Goal: Entertainment & Leisure: Consume media (video, audio)

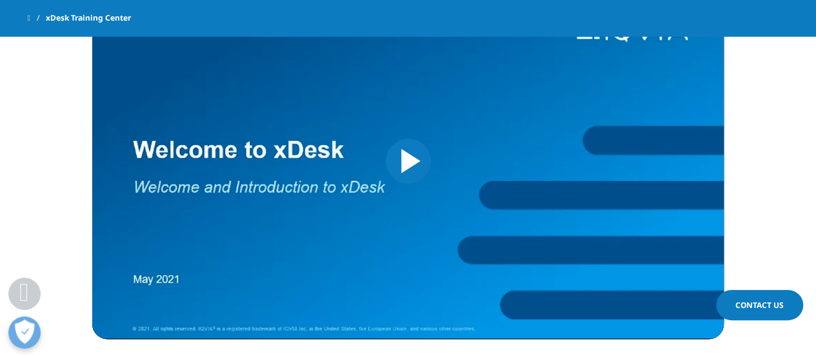
scroll to position [764, 0]
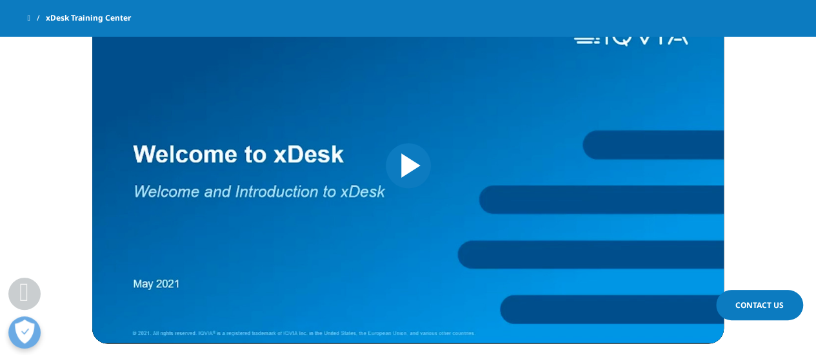
click at [382, 161] on img "Video Player" at bounding box center [407, 166] width 631 height 356
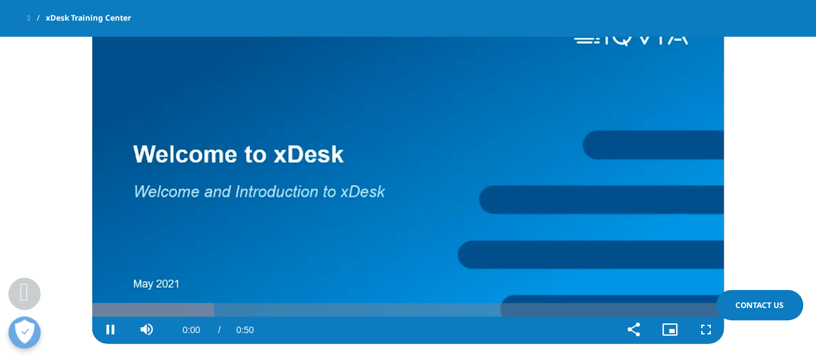
scroll to position [752, 0]
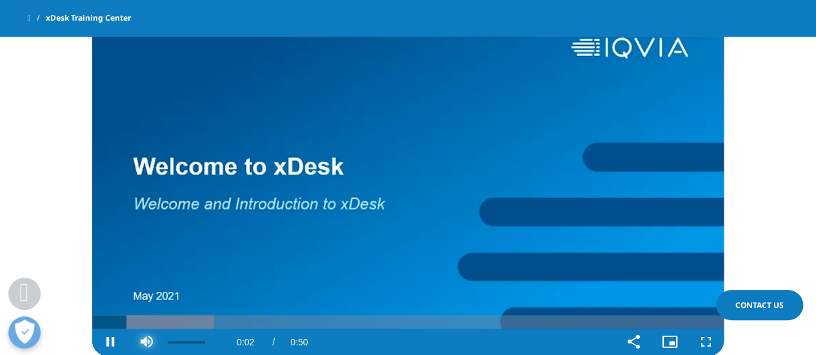
click at [148, 342] on span "Video Player" at bounding box center [146, 342] width 36 height 0
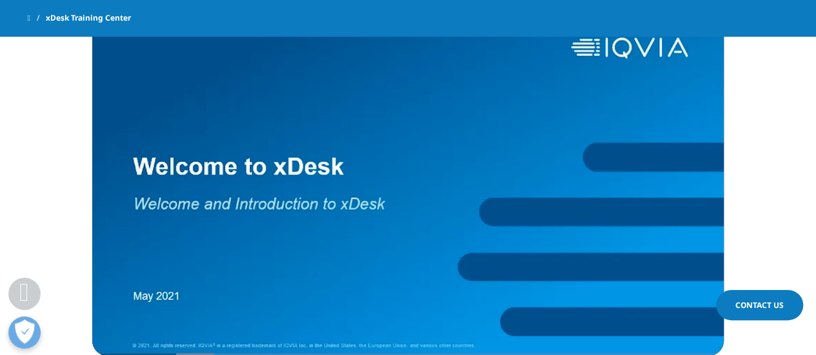
click at [66, 235] on section "What is xDesk? IQVIA's secure Virtual Windows Desktop environment Video Player …" at bounding box center [408, 132] width 816 height 564
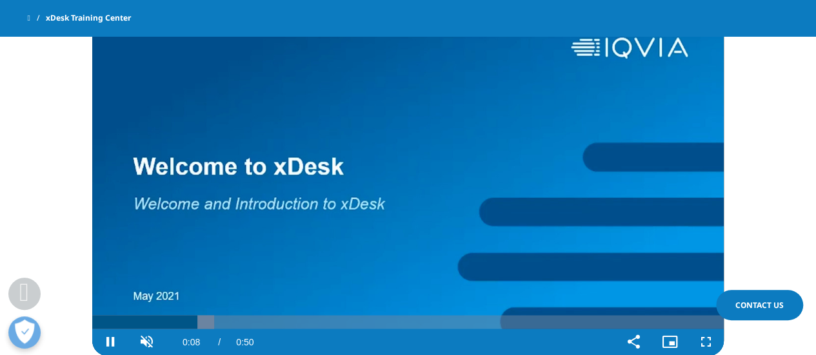
click at [211, 230] on video "Video Player" at bounding box center [407, 178] width 631 height 356
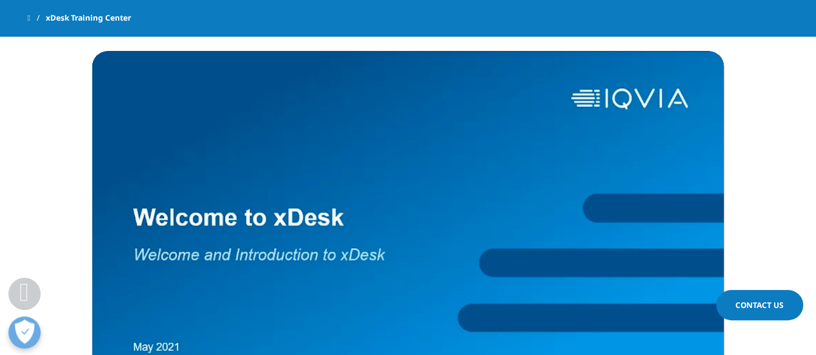
scroll to position [703, 0]
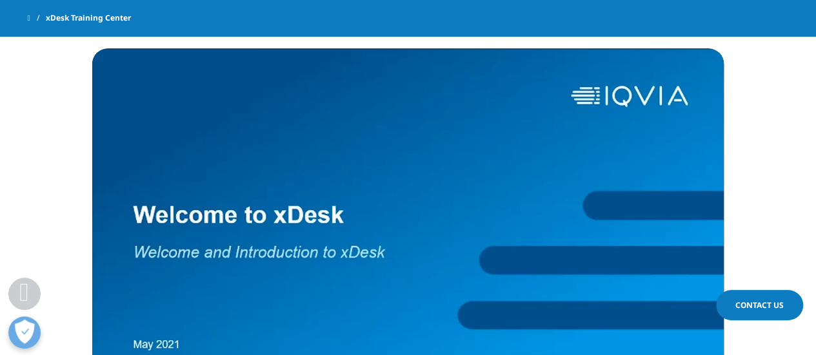
click at [370, 230] on video "Video Player" at bounding box center [407, 226] width 631 height 356
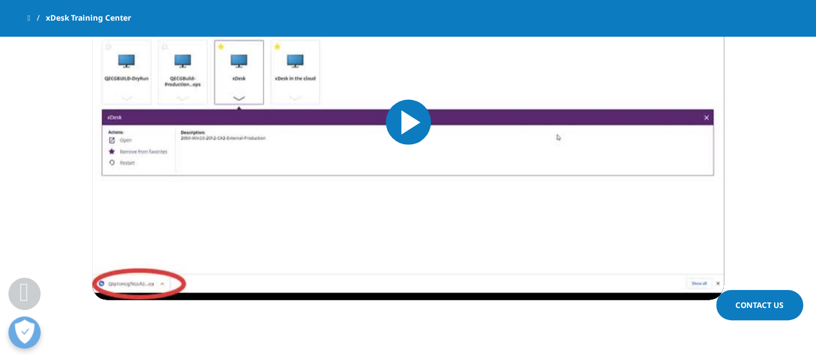
scroll to position [1260, 0]
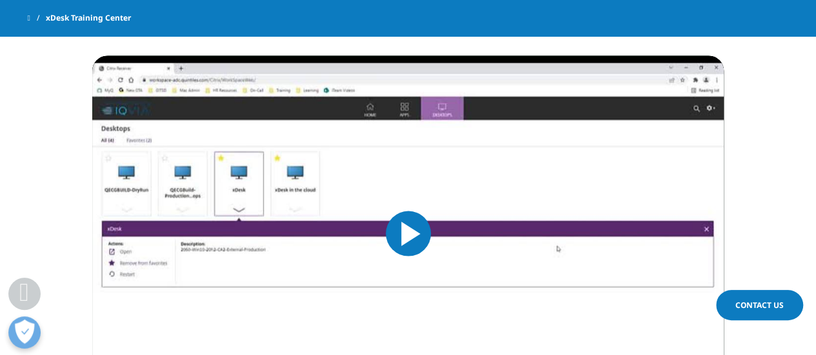
click at [348, 253] on img "Video Player" at bounding box center [407, 234] width 631 height 356
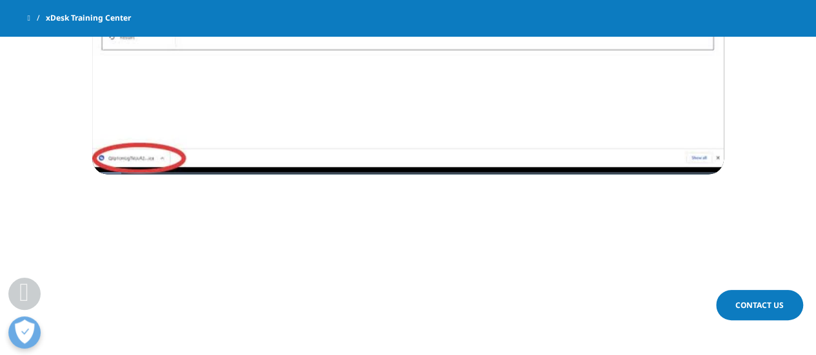
scroll to position [1439, 0]
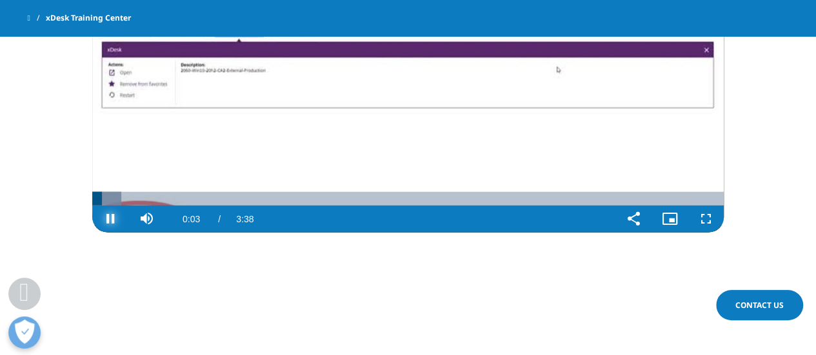
click at [110, 219] on span "Video Player" at bounding box center [110, 219] width 36 height 0
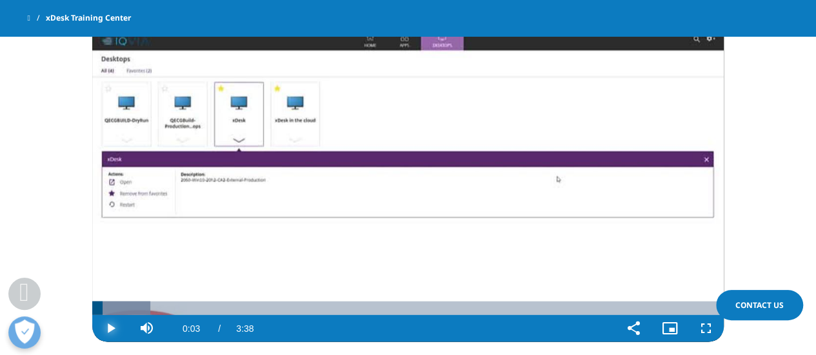
scroll to position [1328, 0]
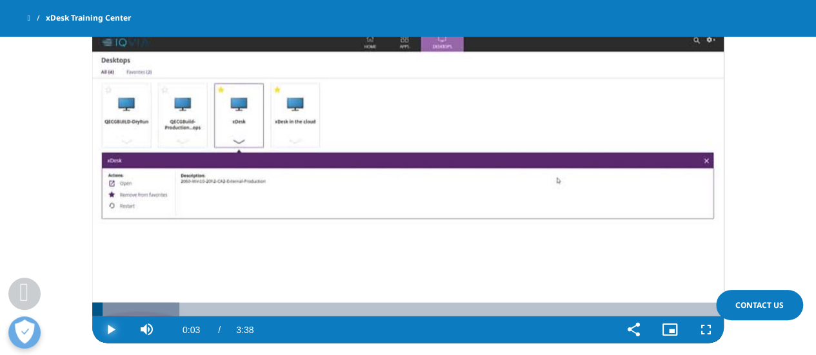
click at [116, 330] on span "Video Player" at bounding box center [110, 330] width 36 height 0
click at [151, 330] on span "Video Player" at bounding box center [146, 330] width 36 height 0
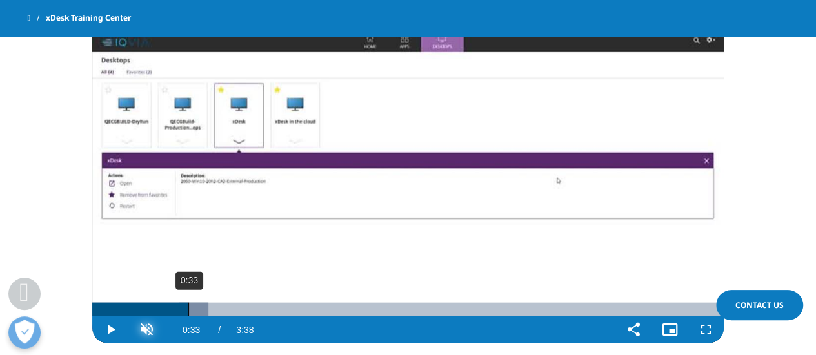
drag, startPoint x: 115, startPoint y: 309, endPoint x: 188, endPoint y: 309, distance: 72.2
click at [188, 309] on div "Loaded : 18.35% 0:33 0:33" at bounding box center [407, 310] width 631 height 14
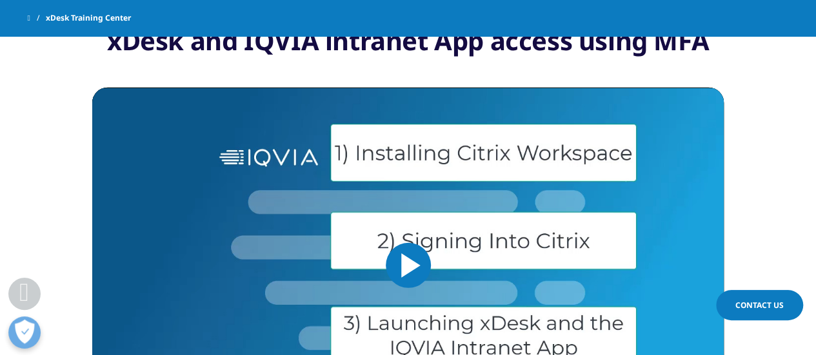
scroll to position [1857, 0]
